Goal: Information Seeking & Learning: Learn about a topic

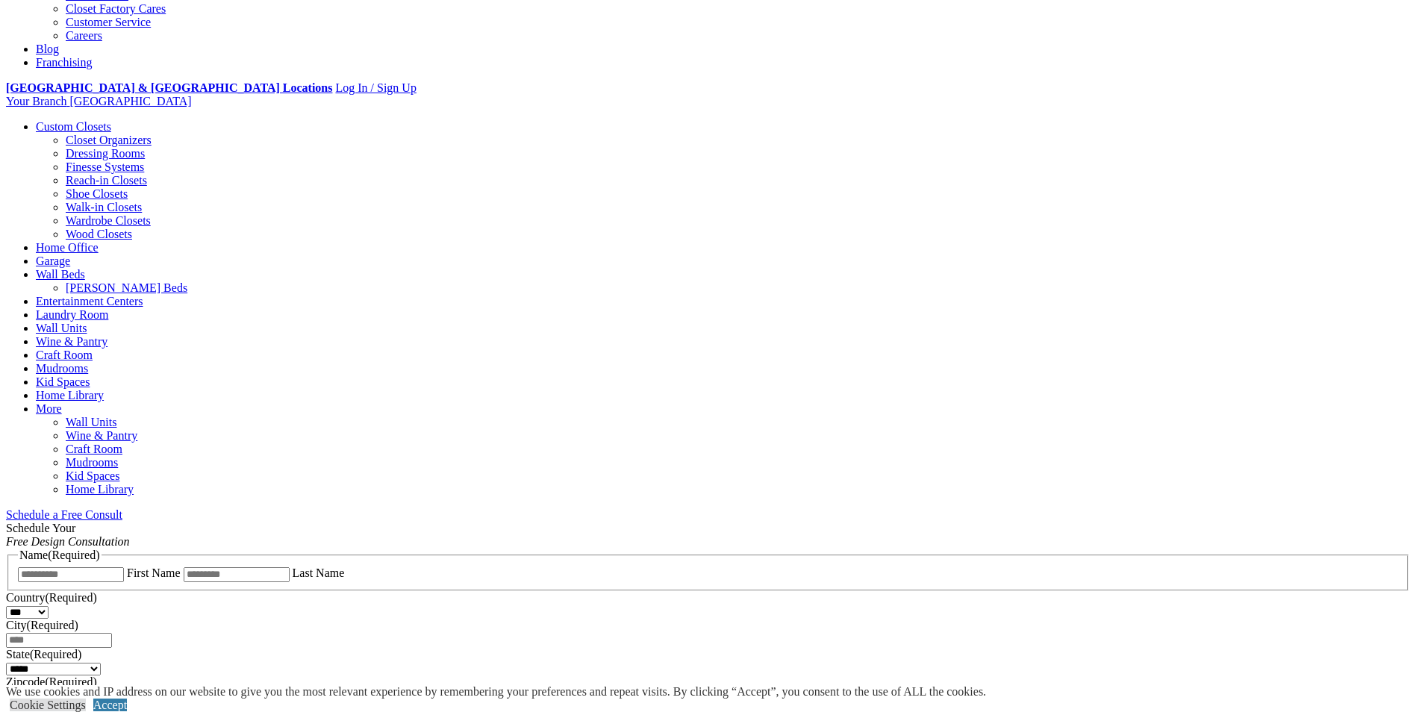
scroll to position [507, 0]
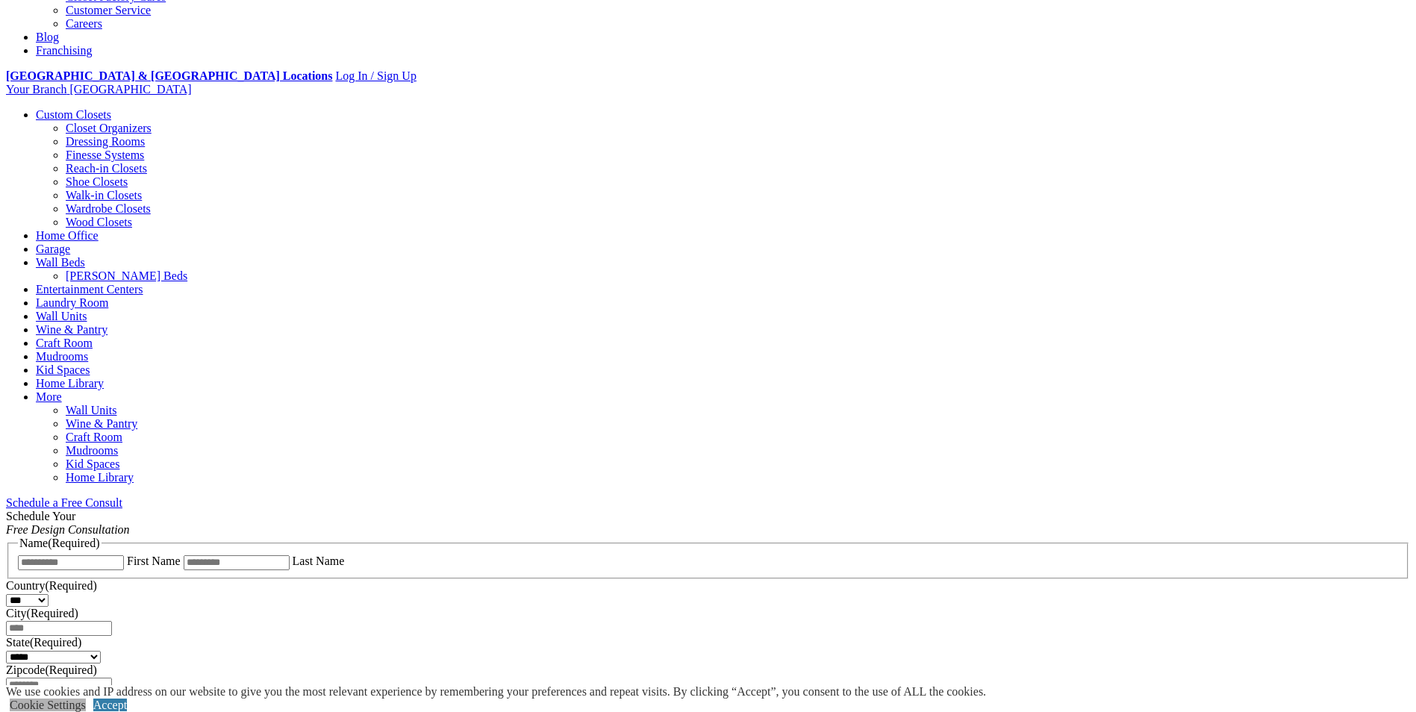
click at [86, 699] on link "Cookie Settings" at bounding box center [48, 705] width 76 height 13
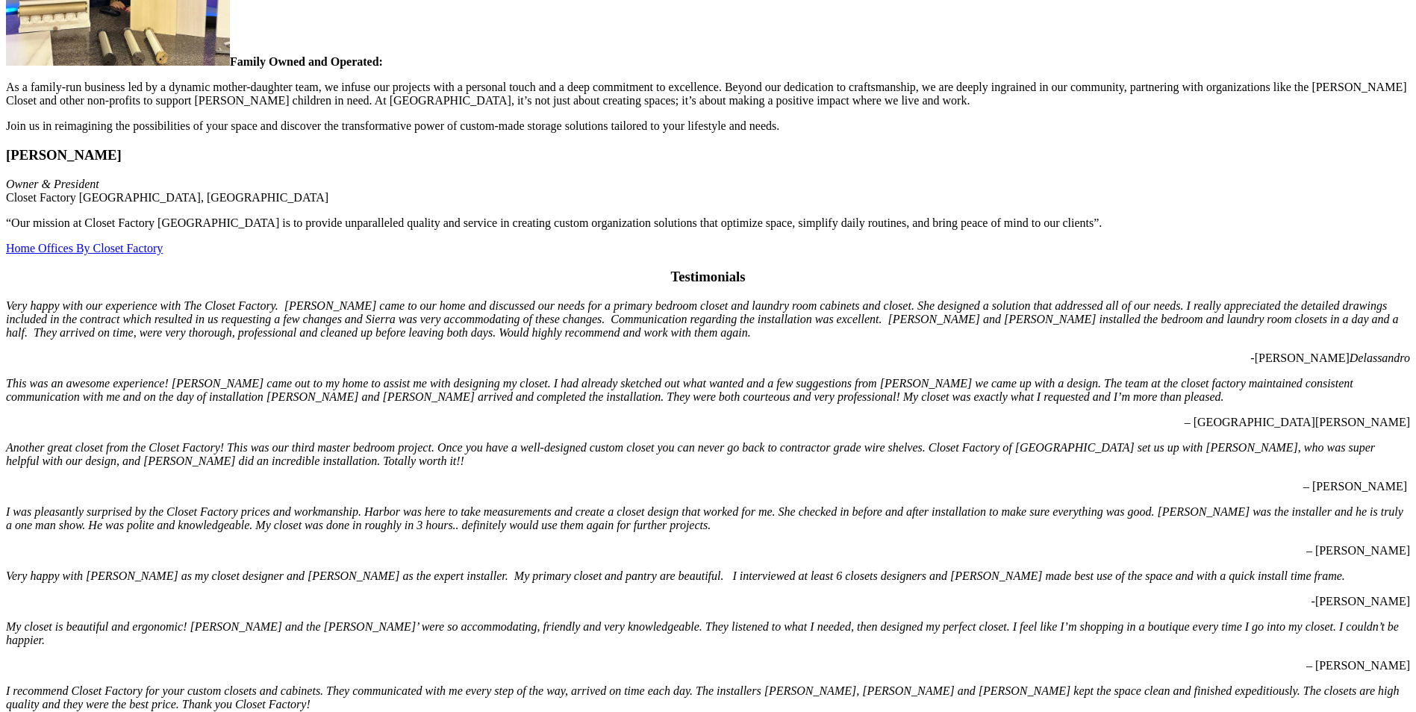
scroll to position [4314, 0]
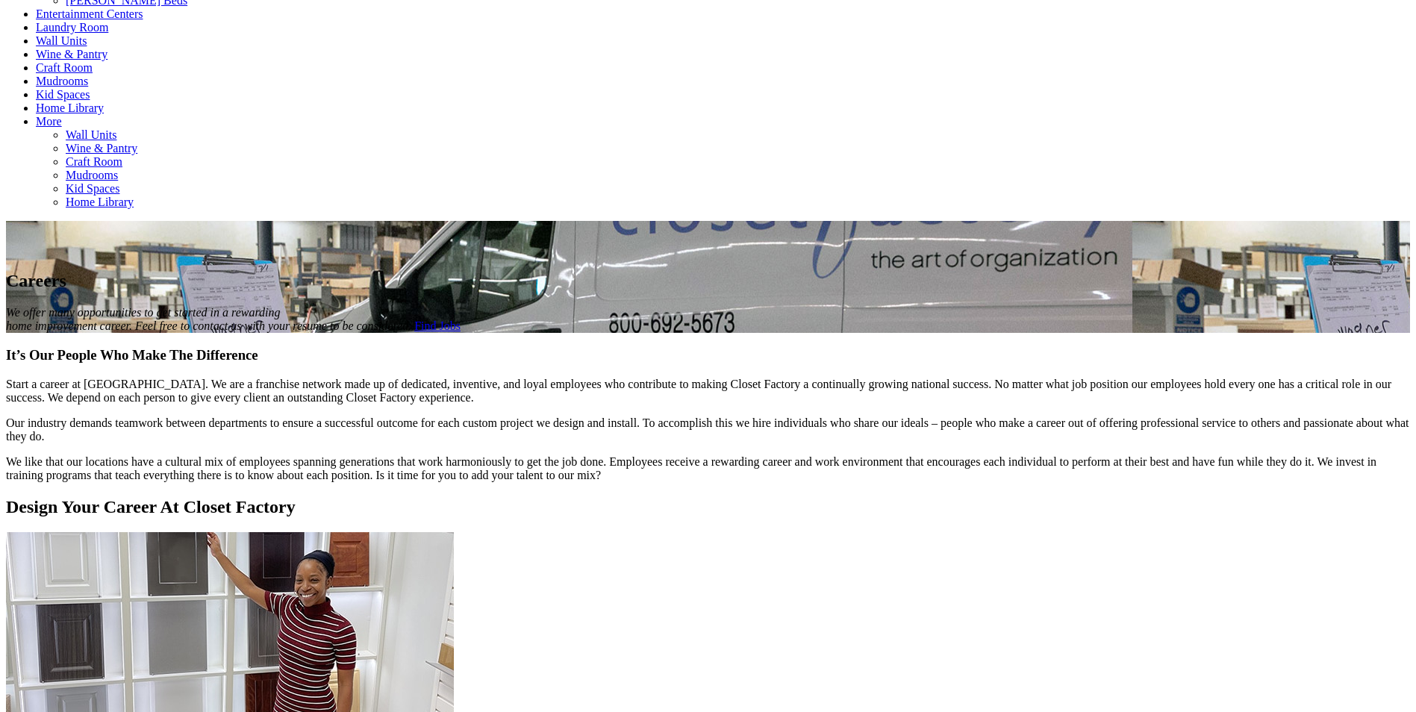
scroll to position [741, 0]
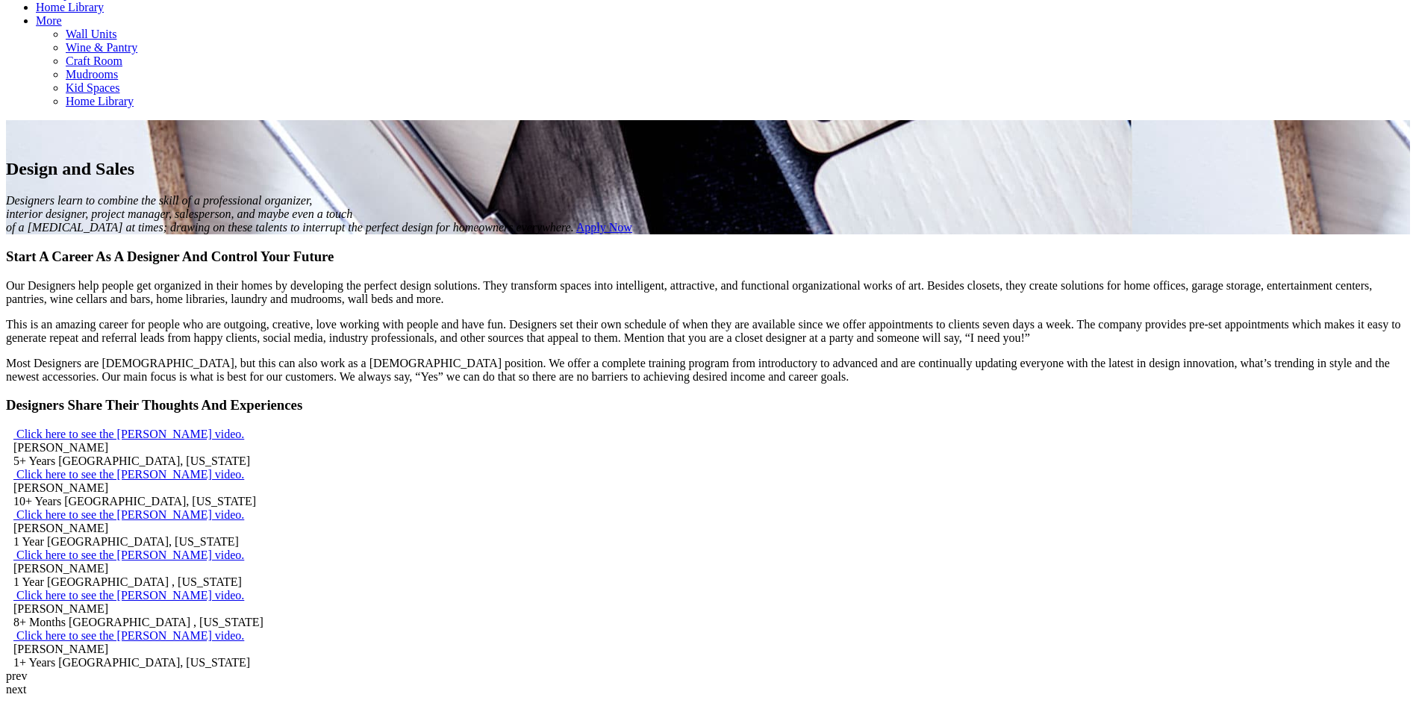
scroll to position [904, 0]
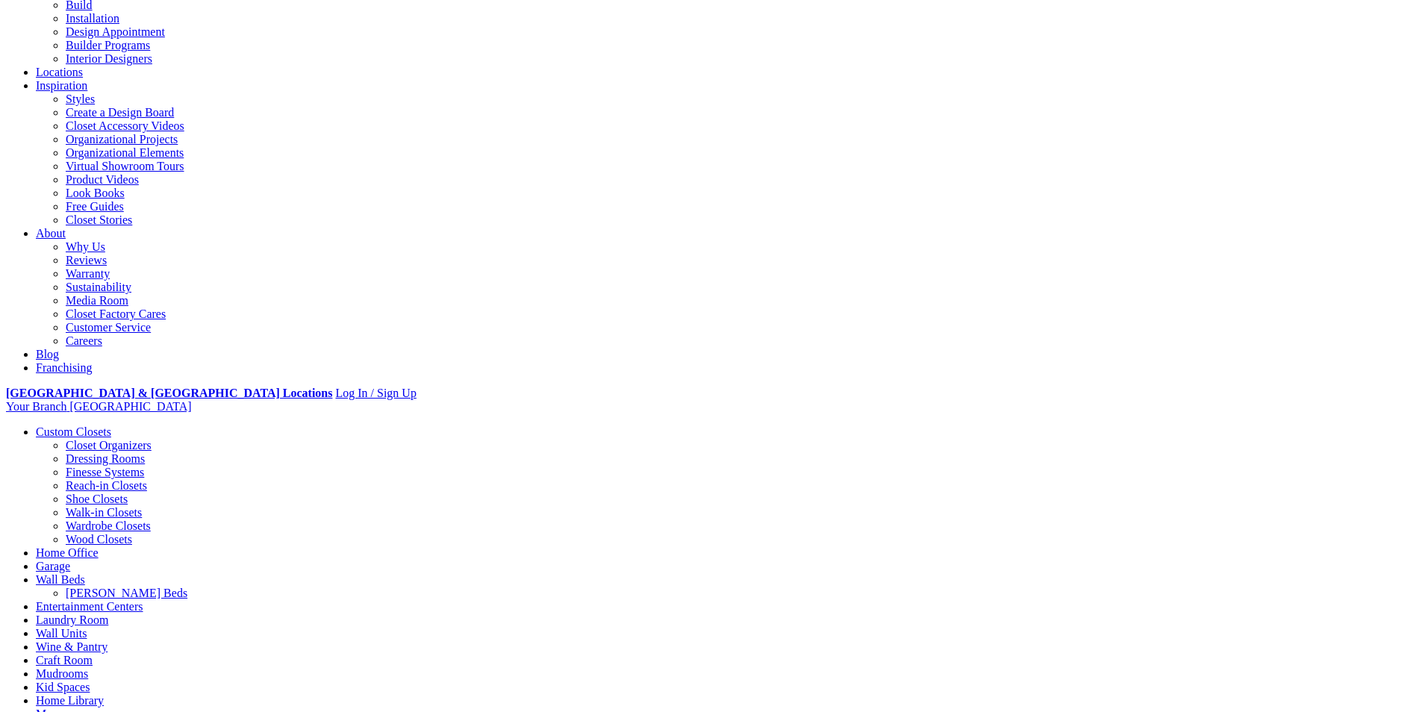
scroll to position [209, 0]
